Goal: Book appointment/travel/reservation

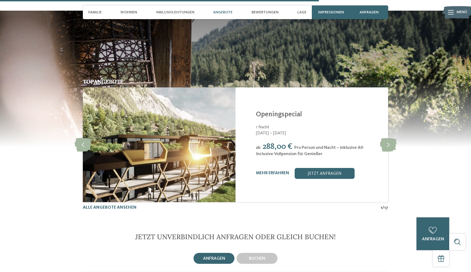
scroll to position [1356, 0]
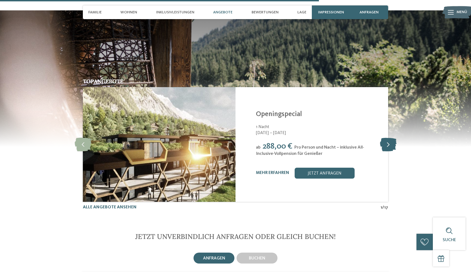
click at [387, 137] on icon at bounding box center [388, 144] width 17 height 14
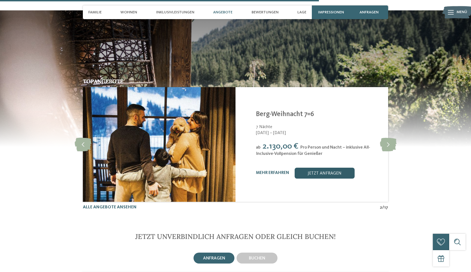
click at [322, 167] on link "jetzt anfragen" at bounding box center [325, 172] width 60 height 11
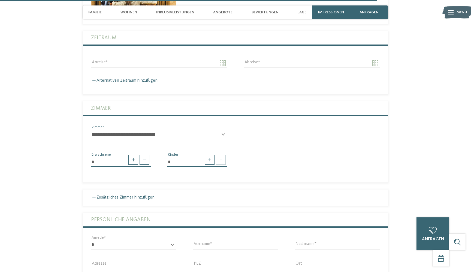
scroll to position [1676, 0]
click at [208, 129] on select "**********" at bounding box center [159, 133] width 136 height 9
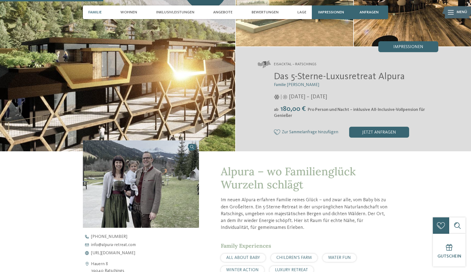
scroll to position [0, 0]
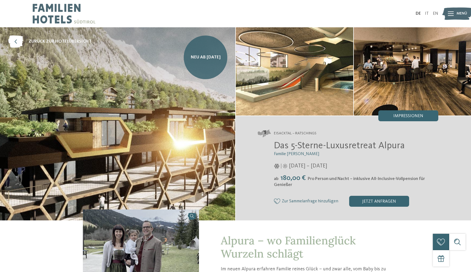
click at [198, 59] on span "Neu ab [DATE]" at bounding box center [206, 57] width 30 height 6
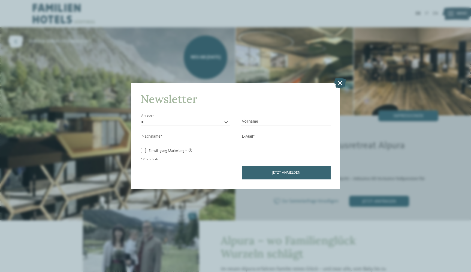
click at [340, 82] on icon at bounding box center [340, 83] width 12 height 10
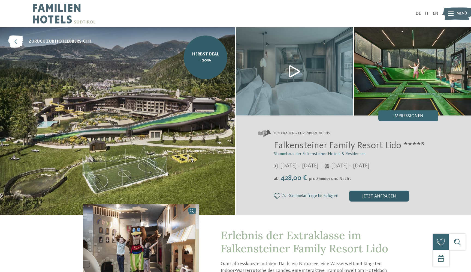
click at [372, 195] on div "jetzt anfragen" at bounding box center [379, 195] width 60 height 11
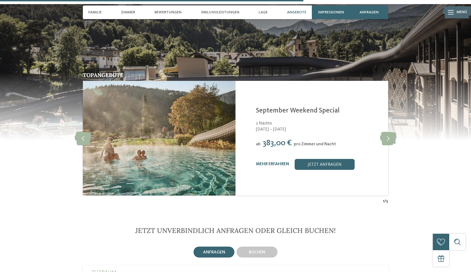
scroll to position [1171, 0]
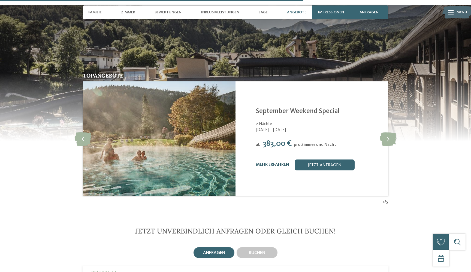
click at [269, 162] on link "mehr erfahren" at bounding box center [272, 164] width 33 height 4
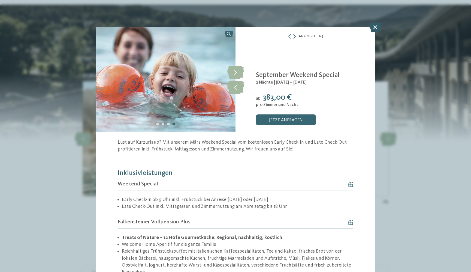
click at [373, 24] on icon at bounding box center [375, 27] width 12 height 10
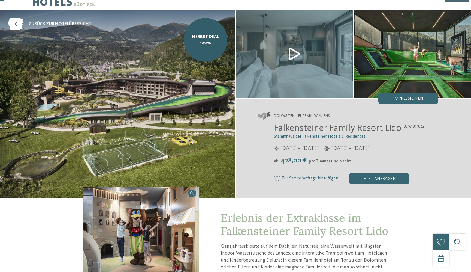
scroll to position [20, 0]
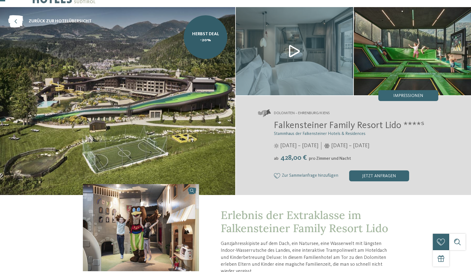
click at [324, 230] on span "Erlebnis der Extraklasse im Falkensteiner Family Resort Lido" at bounding box center [304, 221] width 167 height 27
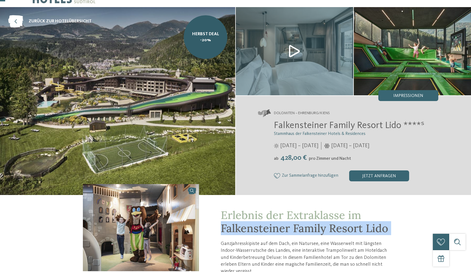
click at [324, 230] on span "Erlebnis der Extraklasse im Falkensteiner Family Resort Lido" at bounding box center [304, 221] width 167 height 27
copy div "Falkensteiner Family Resort Lido"
